Goal: Task Accomplishment & Management: Manage account settings

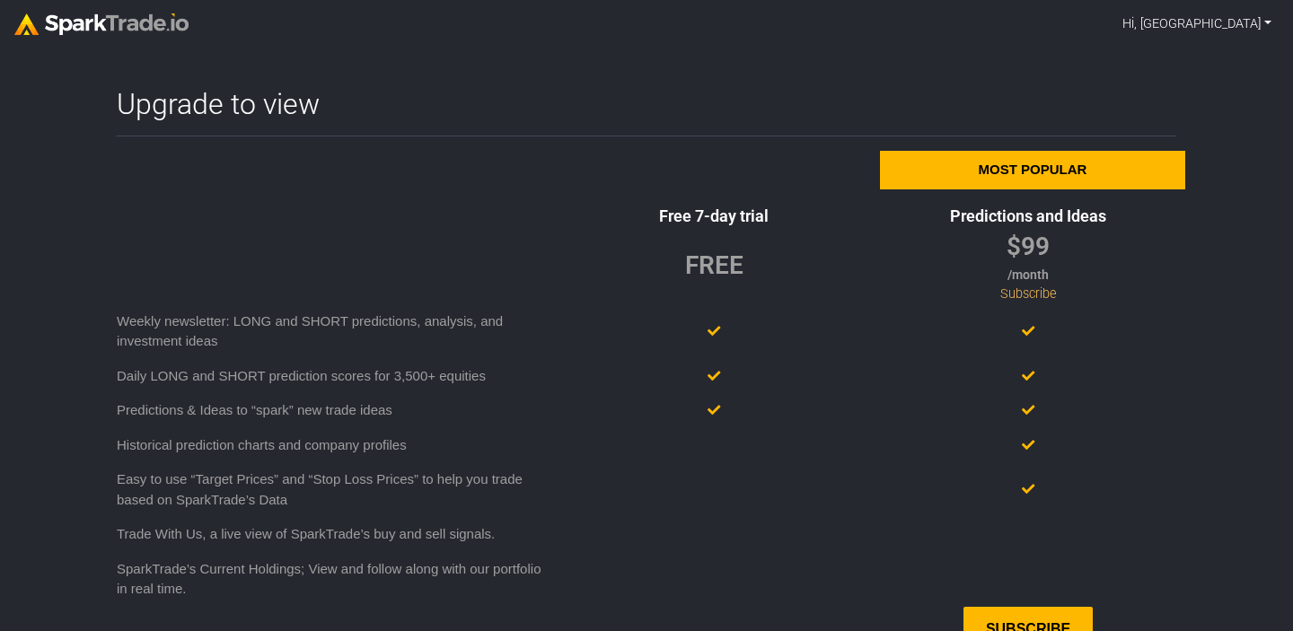
click at [1256, 26] on link "Hi, [GEOGRAPHIC_DATA]" at bounding box center [1196, 24] width 163 height 34
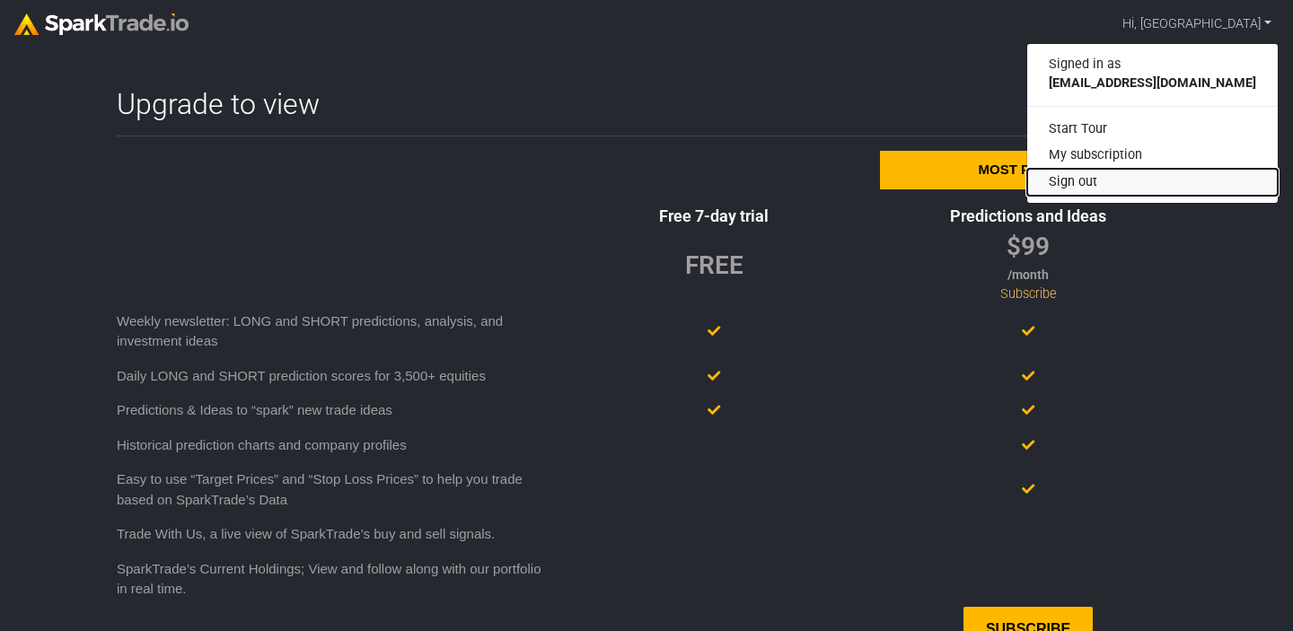
click at [1175, 180] on button "Sign out" at bounding box center [1152, 182] width 251 height 27
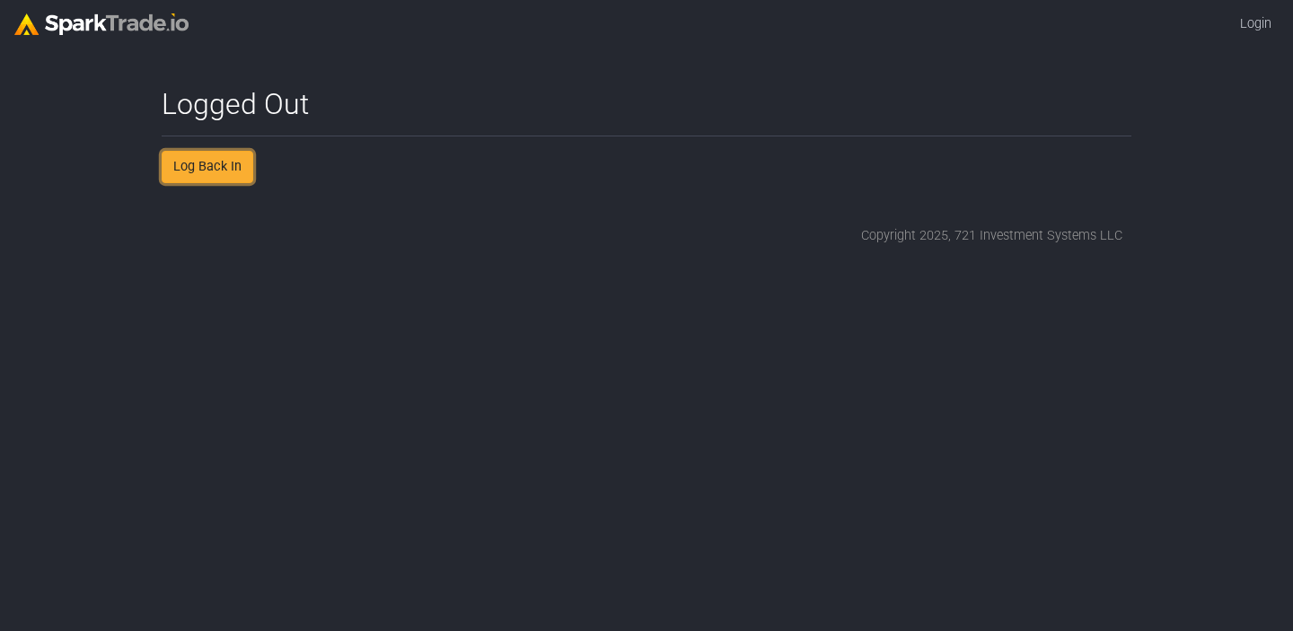
click at [232, 176] on link "Log Back In" at bounding box center [208, 167] width 92 height 32
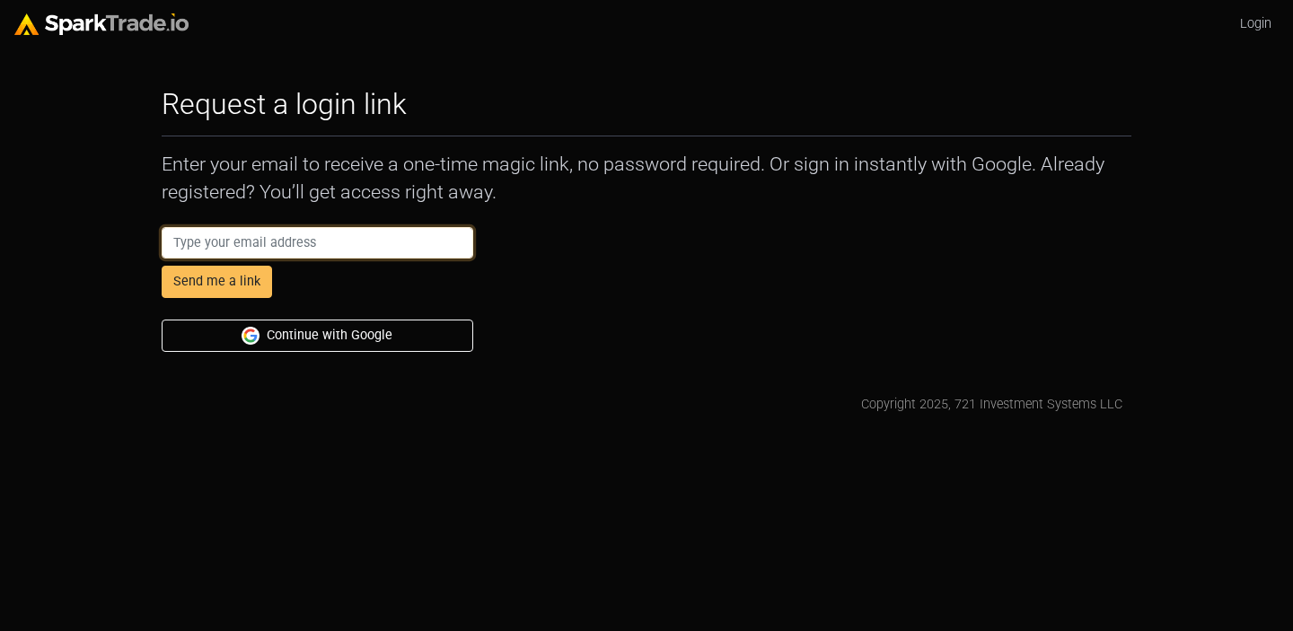
click at [331, 246] on input "email" at bounding box center [318, 243] width 312 height 32
type input "AbbyCodamo+ecom@gmail.com"
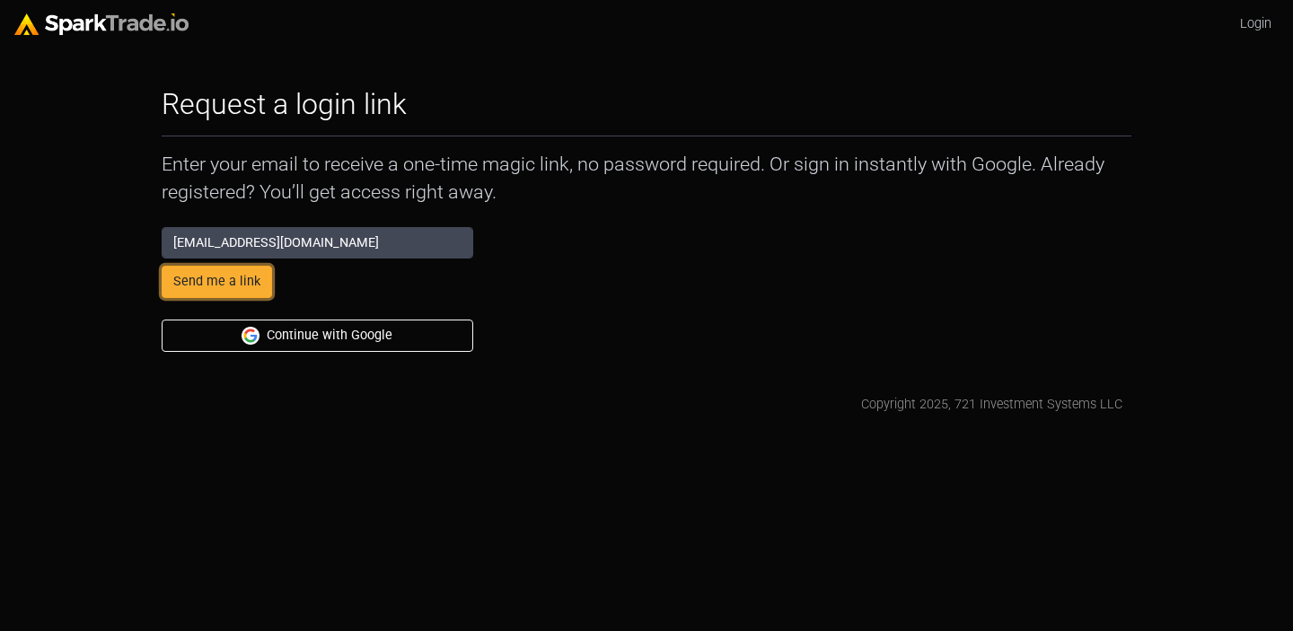
click at [213, 290] on button "Send me a link" at bounding box center [217, 282] width 110 height 32
